Goal: Task Accomplishment & Management: Manage account settings

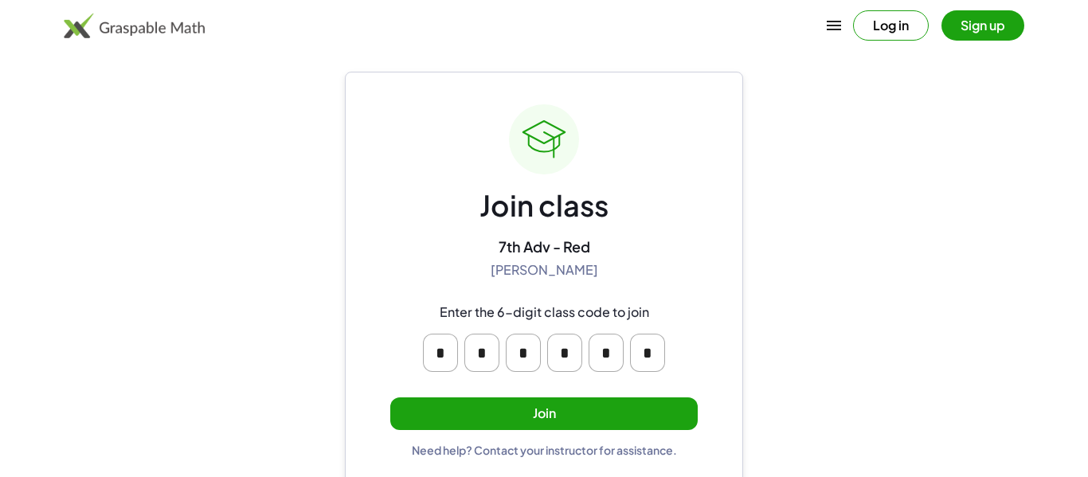
scroll to position [30, 0]
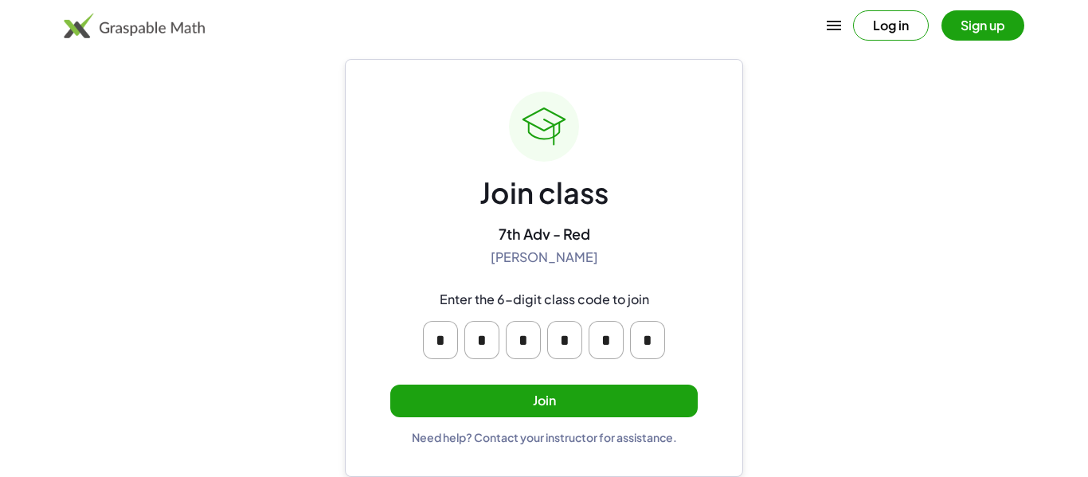
click at [663, 398] on button "Join" at bounding box center [544, 401] width 308 height 33
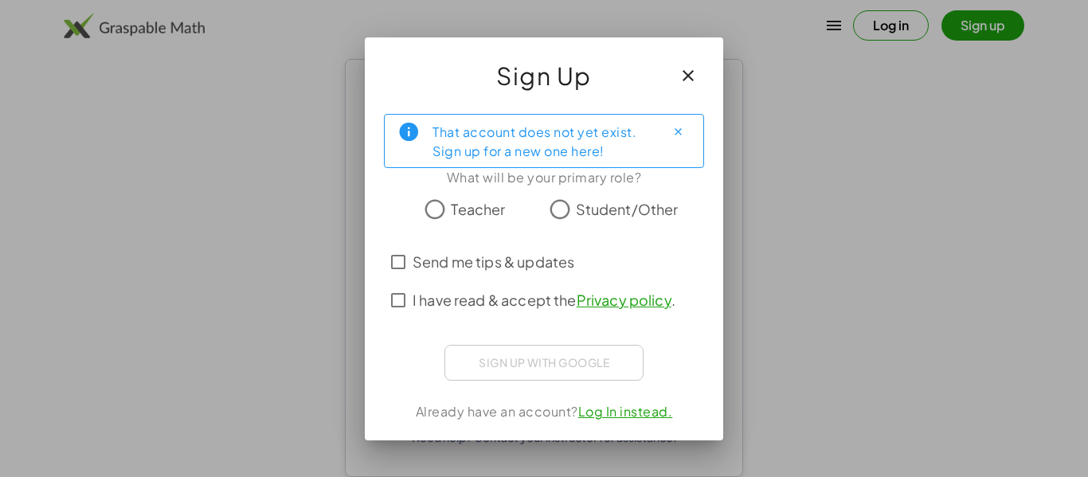
click at [582, 210] on span "Student/Other" at bounding box center [627, 209] width 103 height 22
click at [581, 378] on iframe at bounding box center [544, 360] width 175 height 35
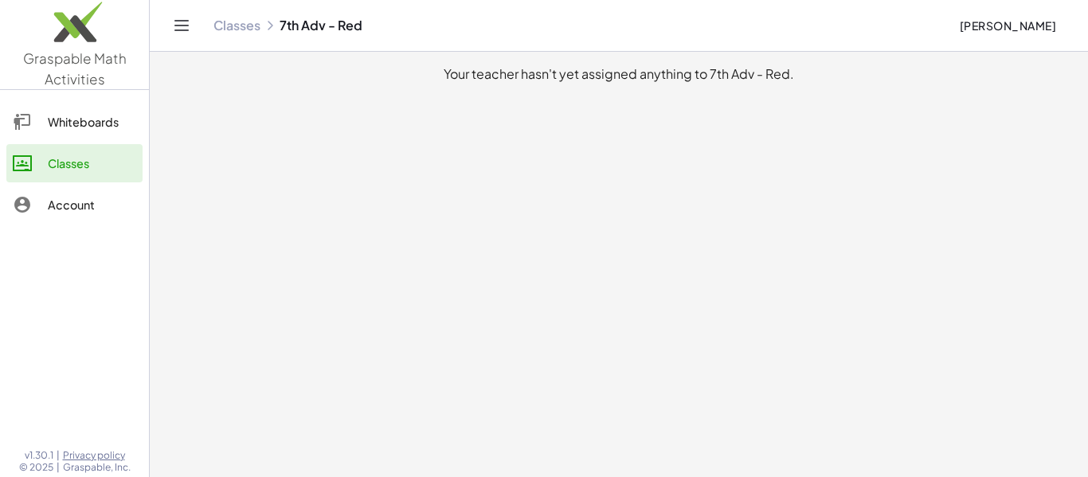
click at [121, 115] on div "Whiteboards" at bounding box center [92, 121] width 88 height 19
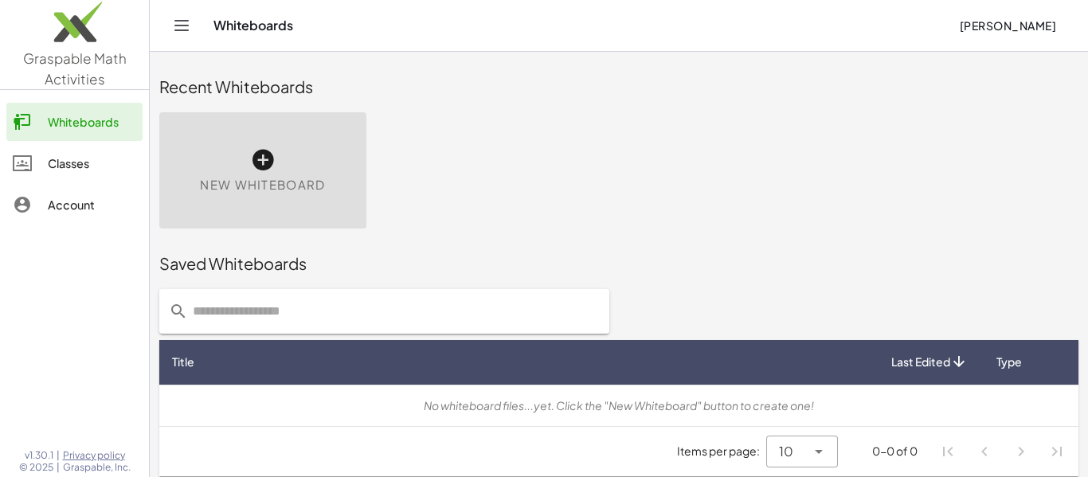
scroll to position [9, 0]
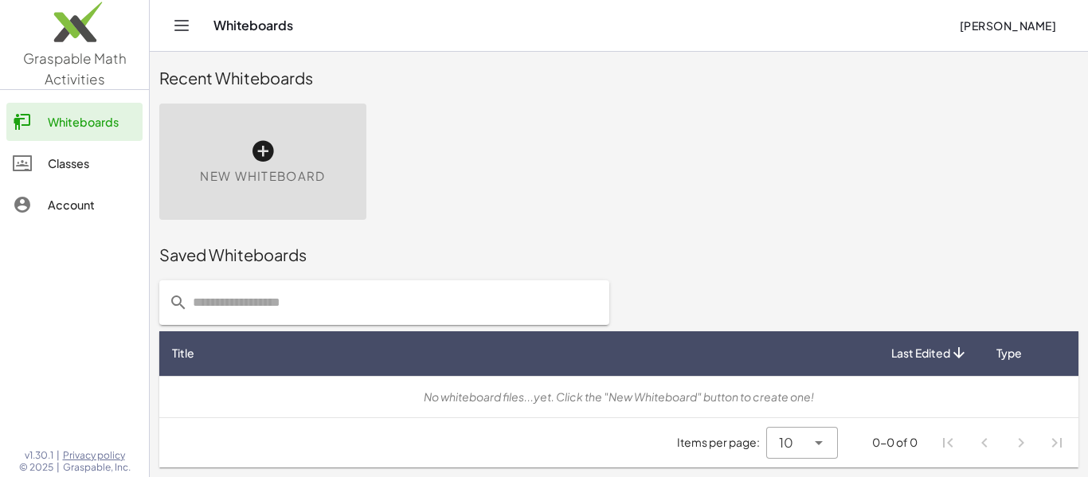
click at [123, 155] on div "Classes" at bounding box center [92, 163] width 88 height 19
